Goal: Task Accomplishment & Management: Complete application form

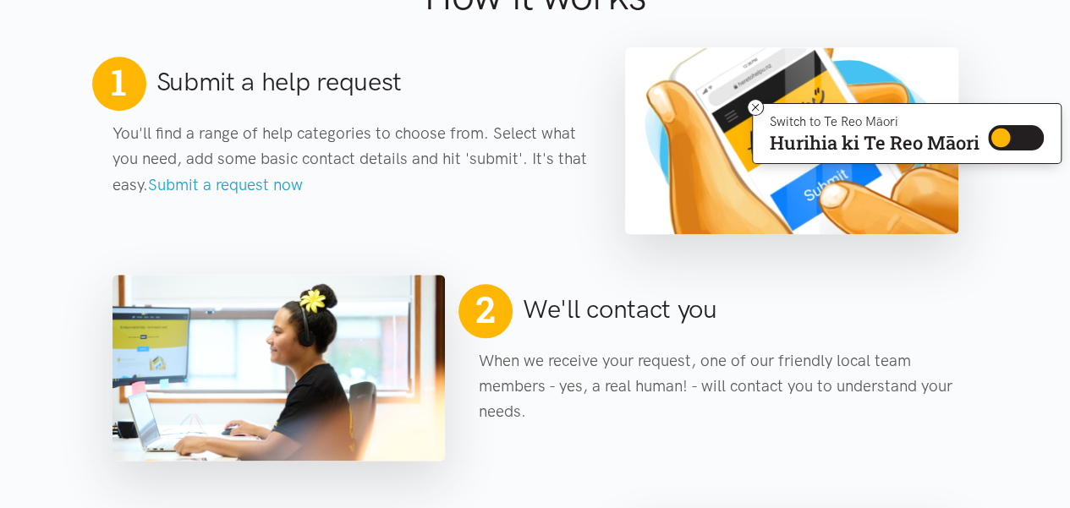
scroll to position [761, 0]
drag, startPoint x: 254, startPoint y: 187, endPoint x: 268, endPoint y: 158, distance: 32.2
click at [255, 186] on link "Submit a request now" at bounding box center [225, 184] width 155 height 19
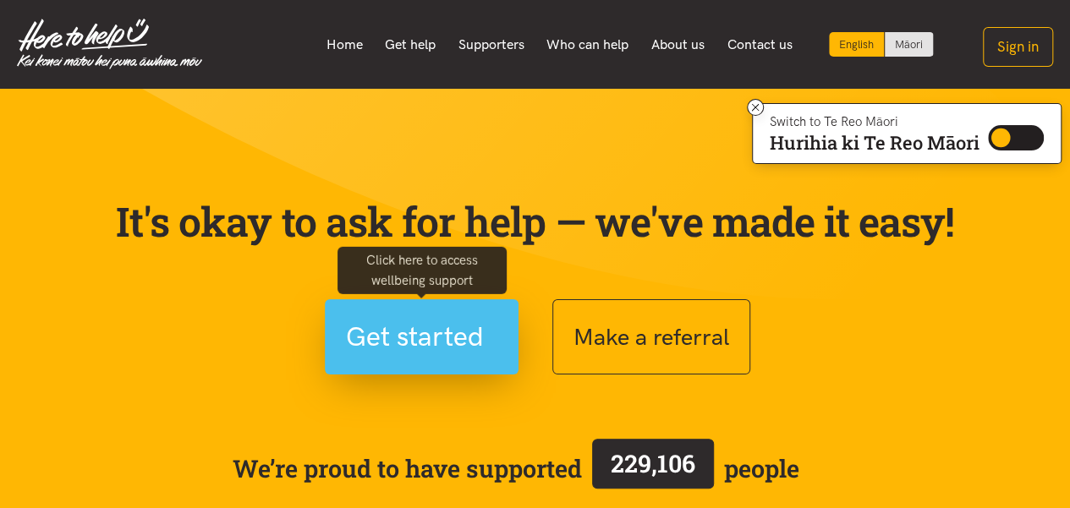
click at [437, 330] on span "Get started" at bounding box center [415, 337] width 138 height 43
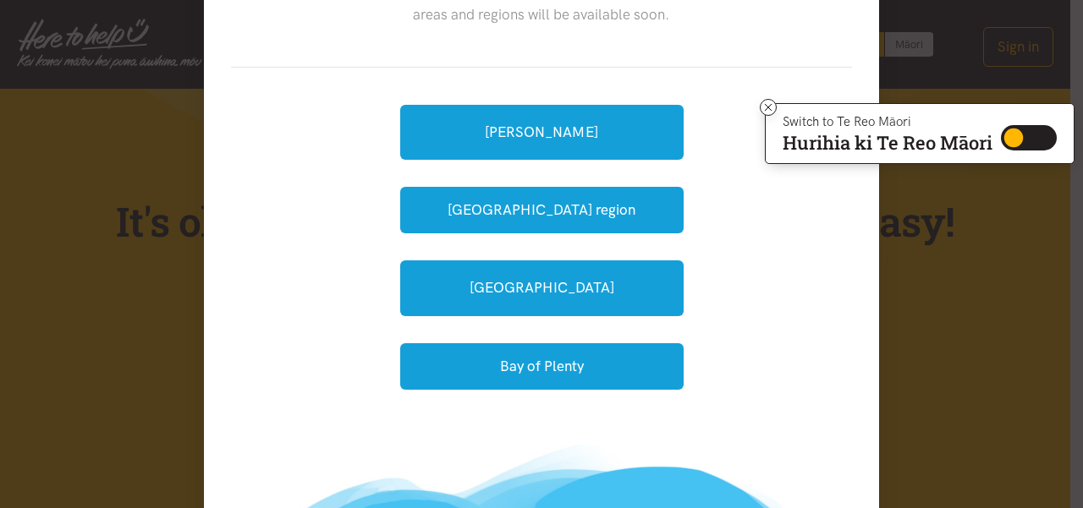
scroll to position [254, 0]
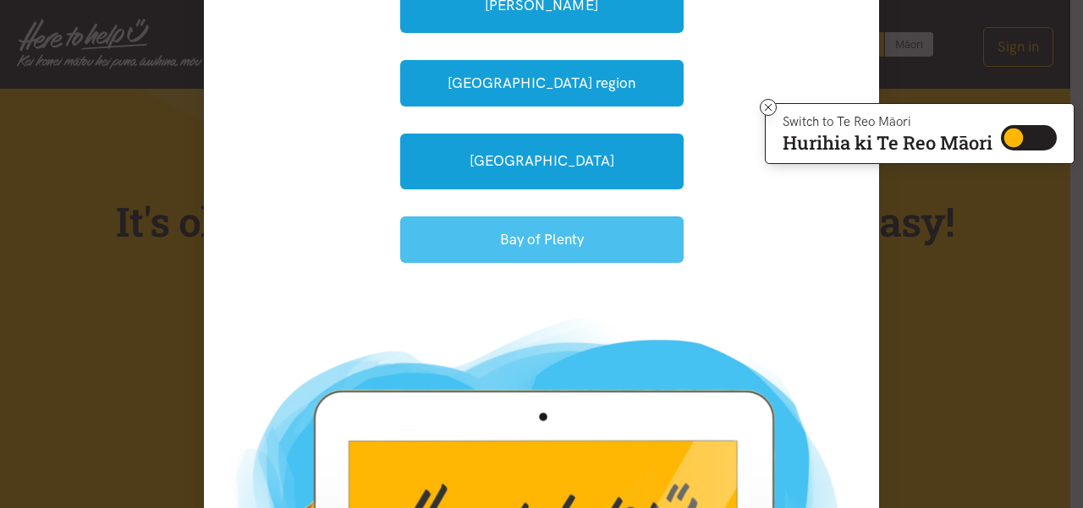
click at [512, 241] on button "Bay of Plenty" at bounding box center [541, 240] width 283 height 47
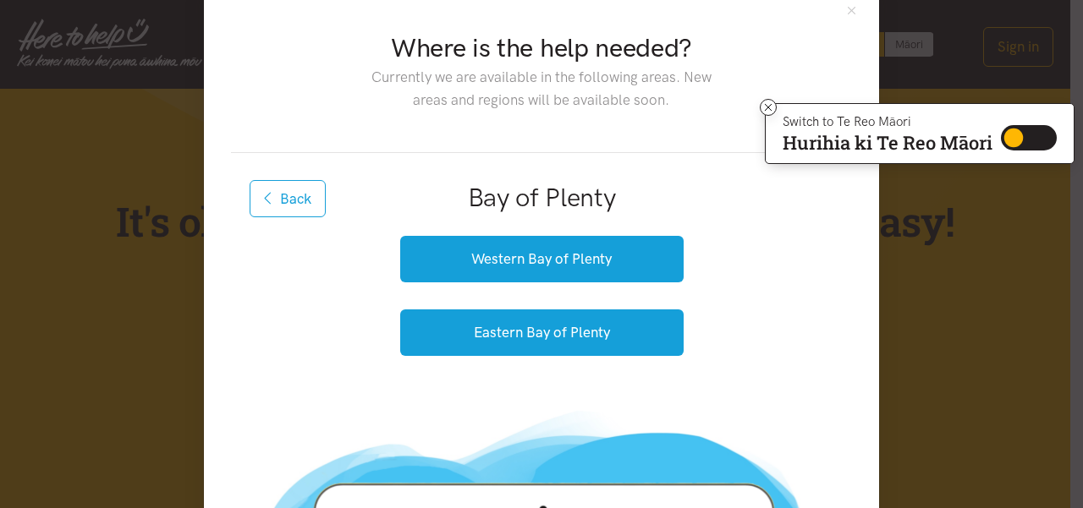
scroll to position [0, 0]
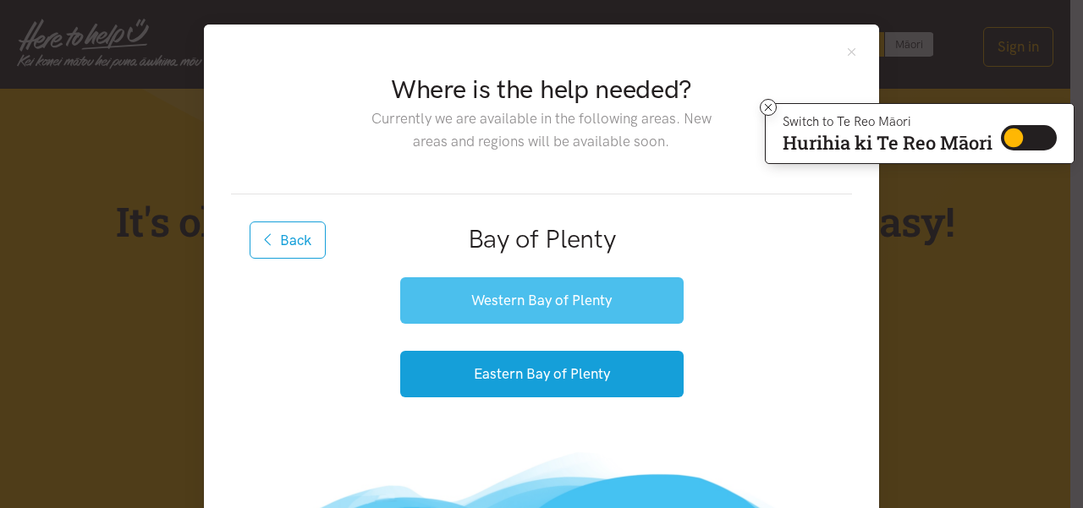
click at [496, 301] on button "Western Bay of Plenty" at bounding box center [541, 300] width 283 height 47
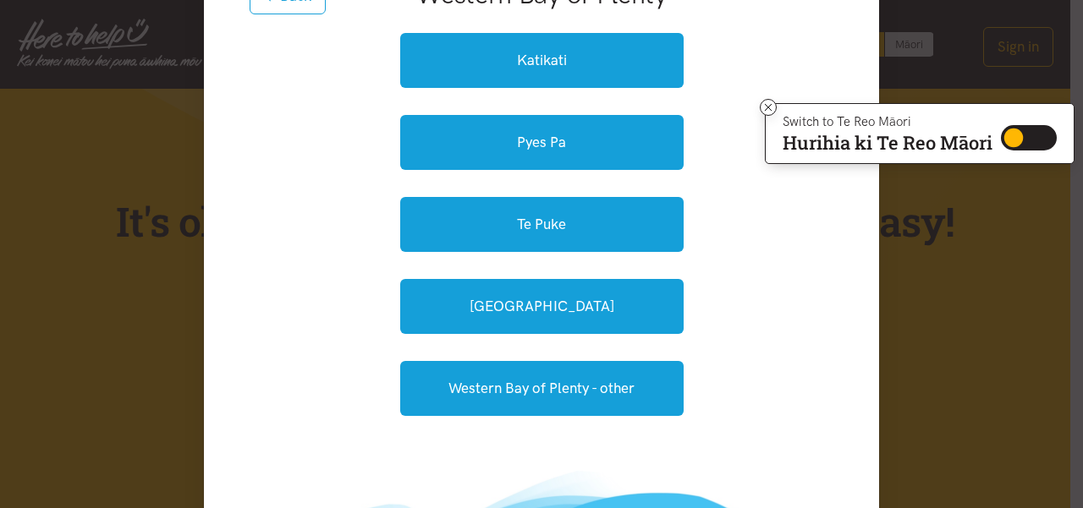
scroll to position [254, 0]
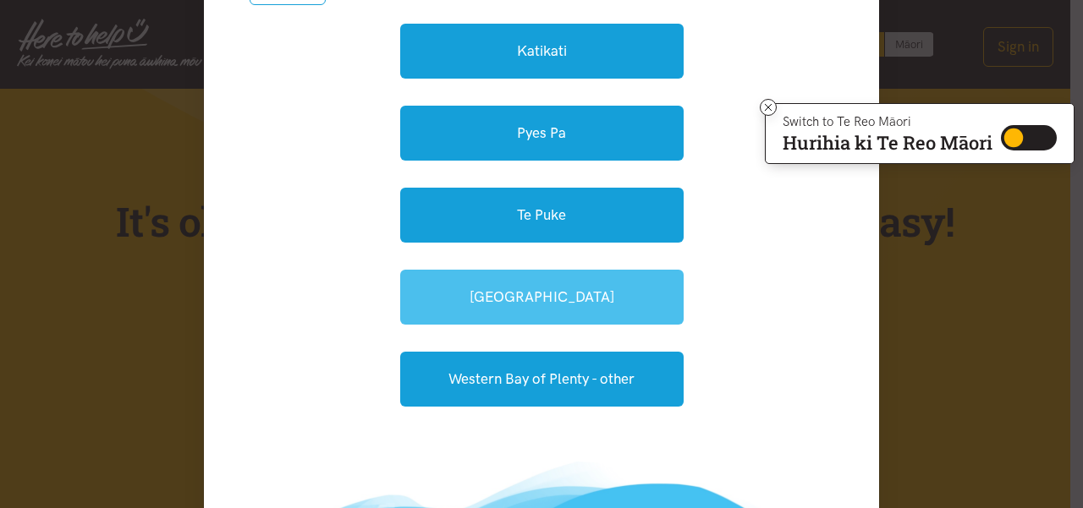
click at [499, 309] on link "Waihi Beach" at bounding box center [541, 297] width 283 height 55
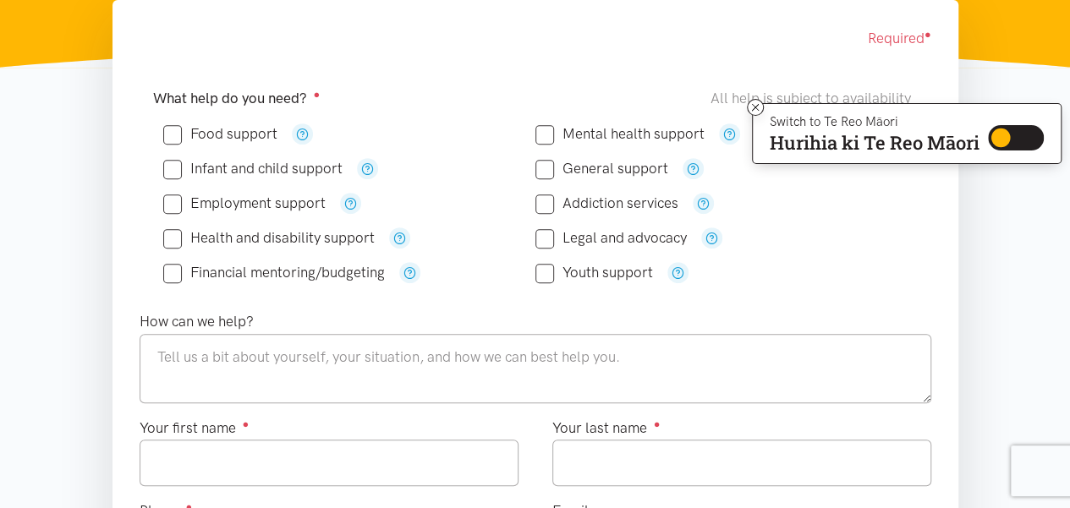
scroll to position [338, 0]
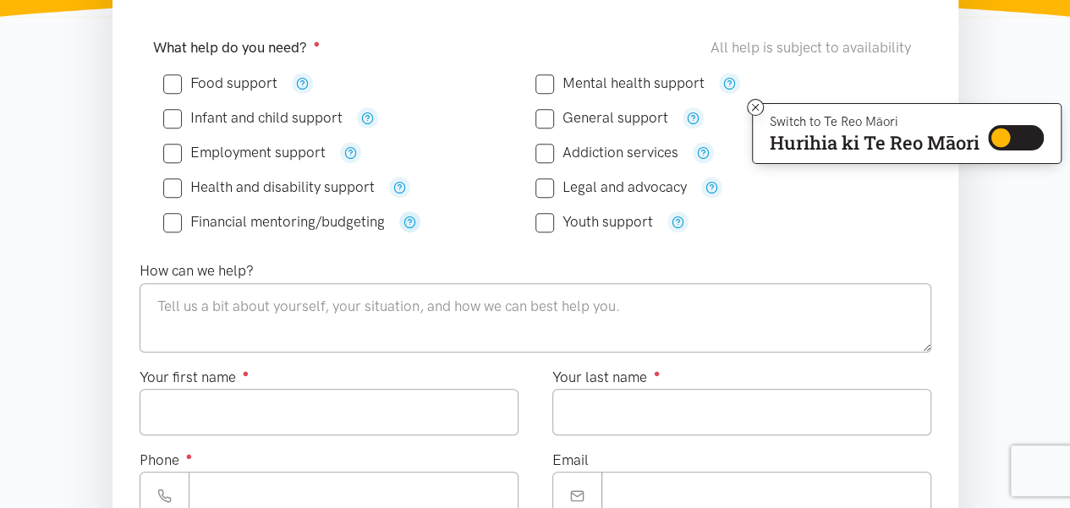
click at [409, 225] on icon "button" at bounding box center [410, 222] width 13 height 13
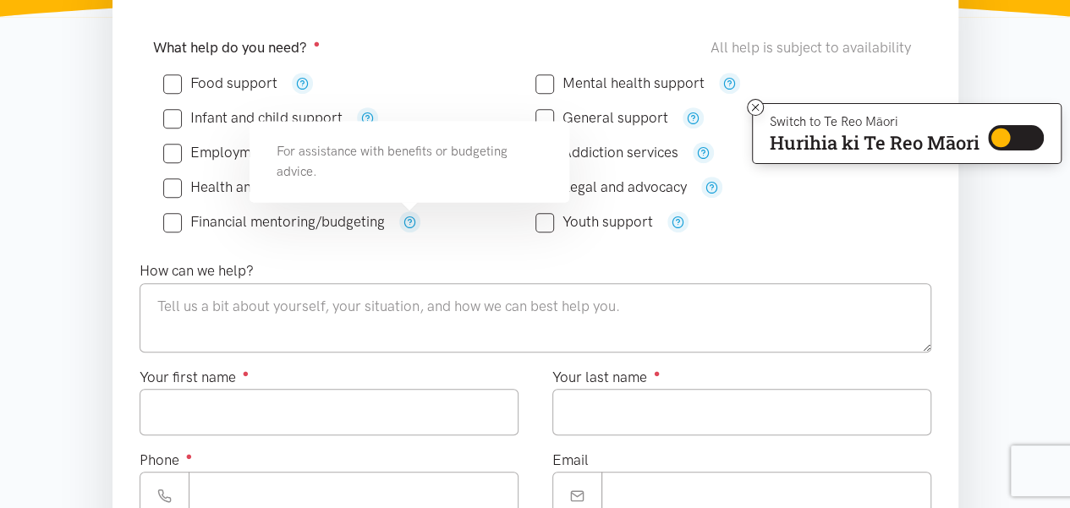
click at [220, 190] on input "Health and disability support" at bounding box center [268, 187] width 211 height 14
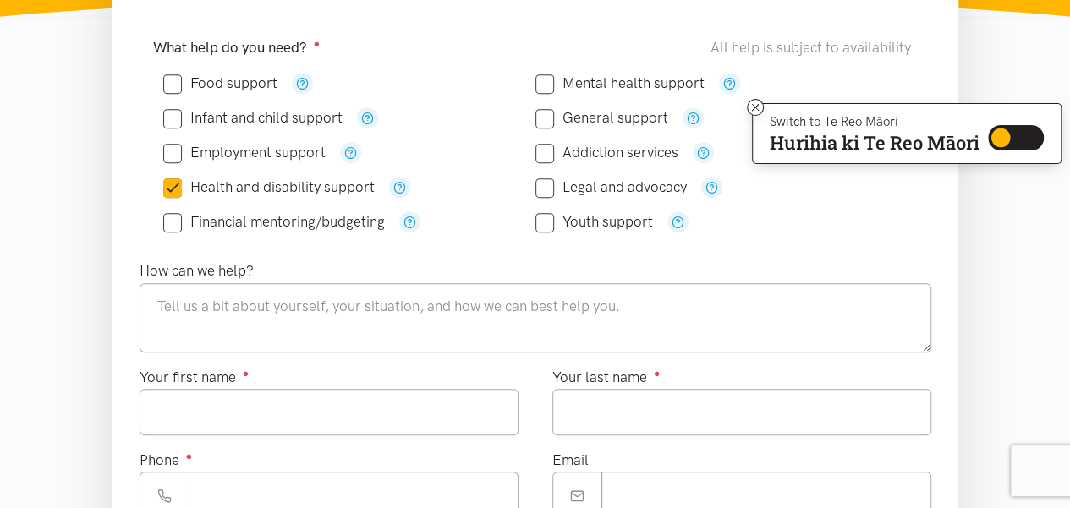
drag, startPoint x: 174, startPoint y: 182, endPoint x: 189, endPoint y: 185, distance: 14.8
click at [182, 184] on input "Health and disability support" at bounding box center [268, 187] width 211 height 14
checkbox input "false"
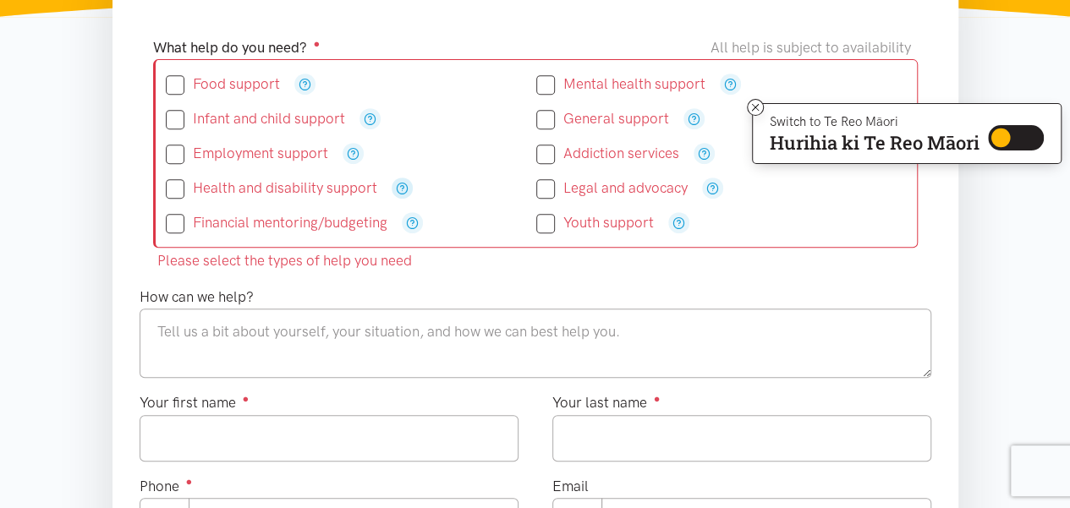
click at [399, 189] on icon "button" at bounding box center [402, 188] width 13 height 13
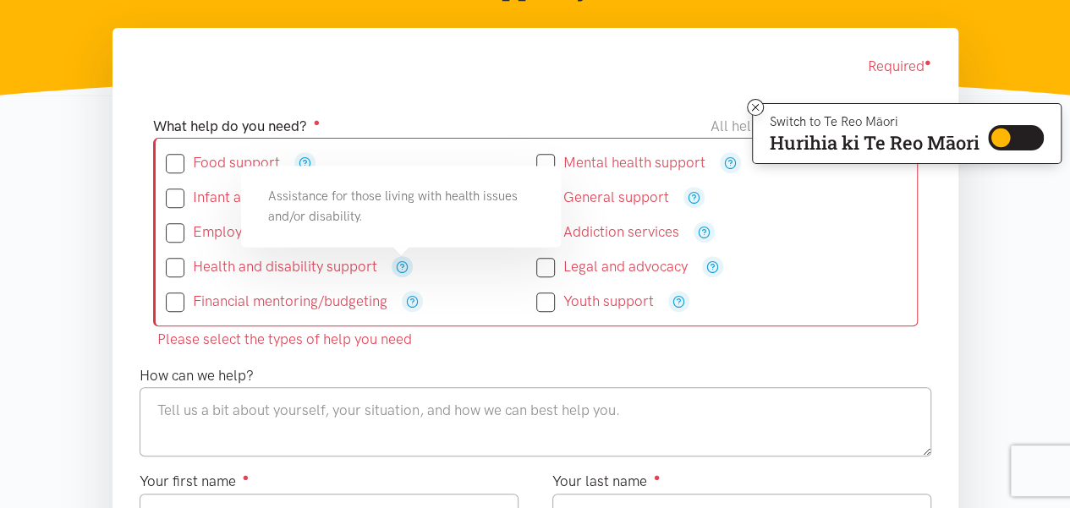
scroll to position [169, 0]
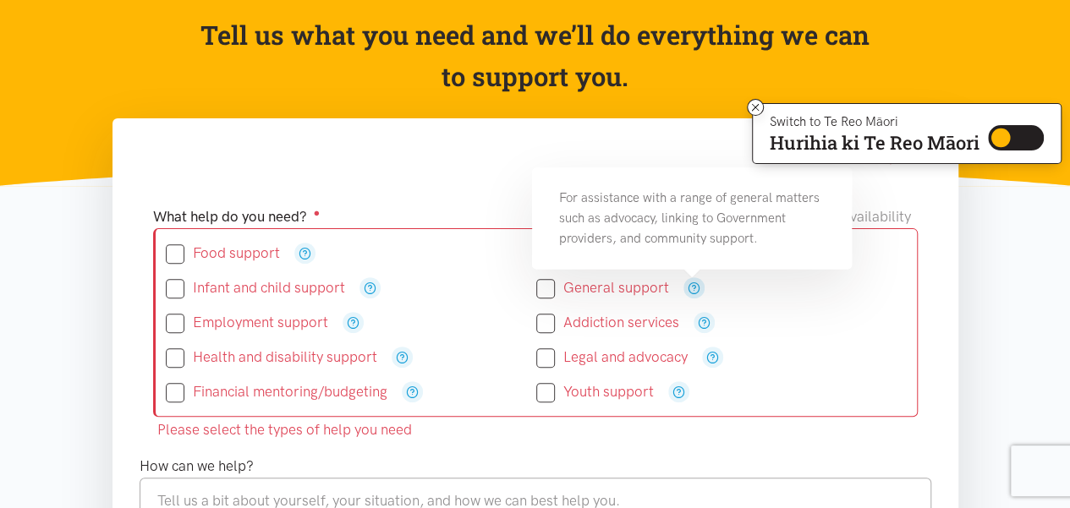
click at [692, 288] on icon "button" at bounding box center [694, 288] width 13 height 13
click at [414, 167] on div "Required ●" at bounding box center [536, 157] width 792 height 23
